Goal: Task Accomplishment & Management: Use online tool/utility

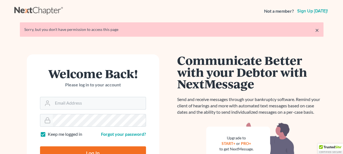
type input "avi@adlerlawfirmpllc.com"
click at [87, 148] on input "Log In" at bounding box center [93, 153] width 106 height 14
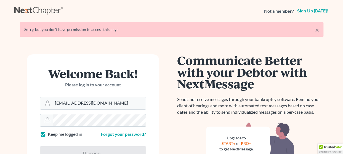
type input "Thinking..."
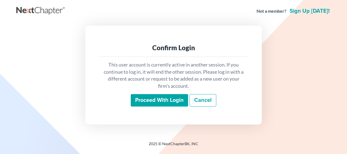
click at [156, 100] on input "Proceed with login" at bounding box center [159, 100] width 57 height 13
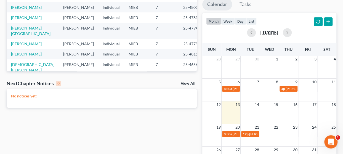
scroll to position [119, 0]
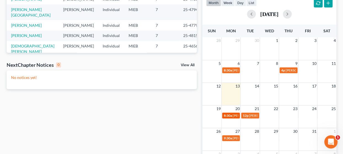
click at [232, 115] on span "[PERSON_NAME] - 341 - [PERSON_NAME]" at bounding box center [263, 115] width 62 height 4
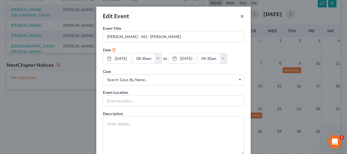
click at [240, 16] on button "×" at bounding box center [242, 16] width 4 height 7
